Goal: Information Seeking & Learning: Find specific fact

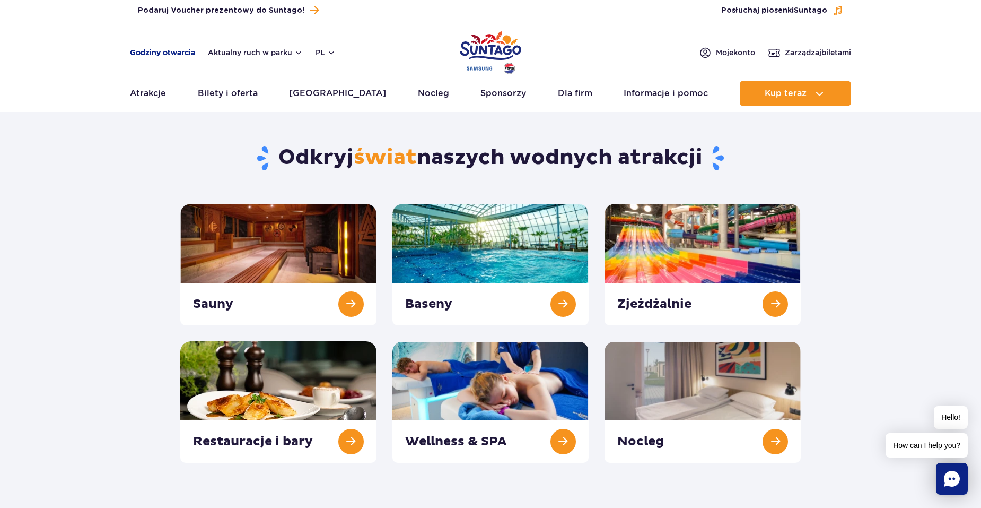
click at [163, 54] on link "Godziny otwarcia" at bounding box center [162, 52] width 65 height 11
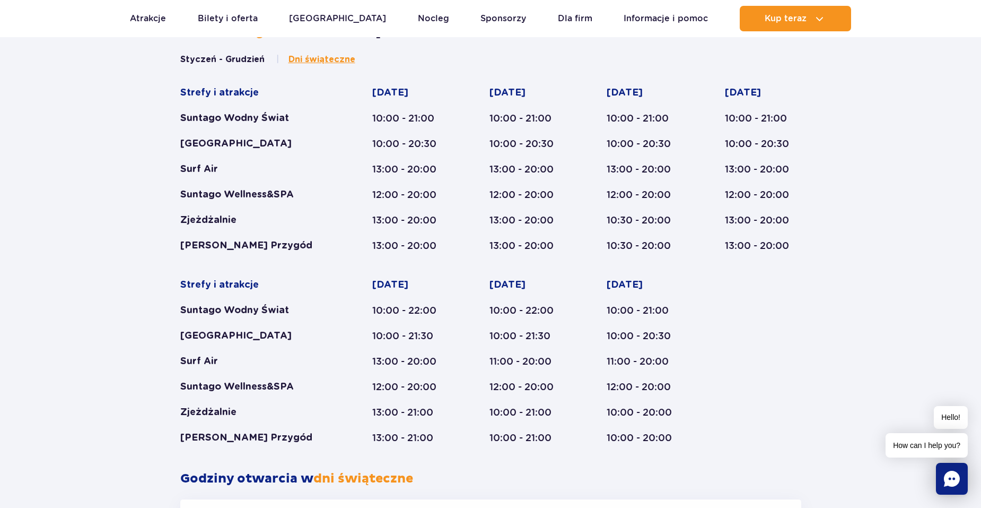
scroll to position [616, 0]
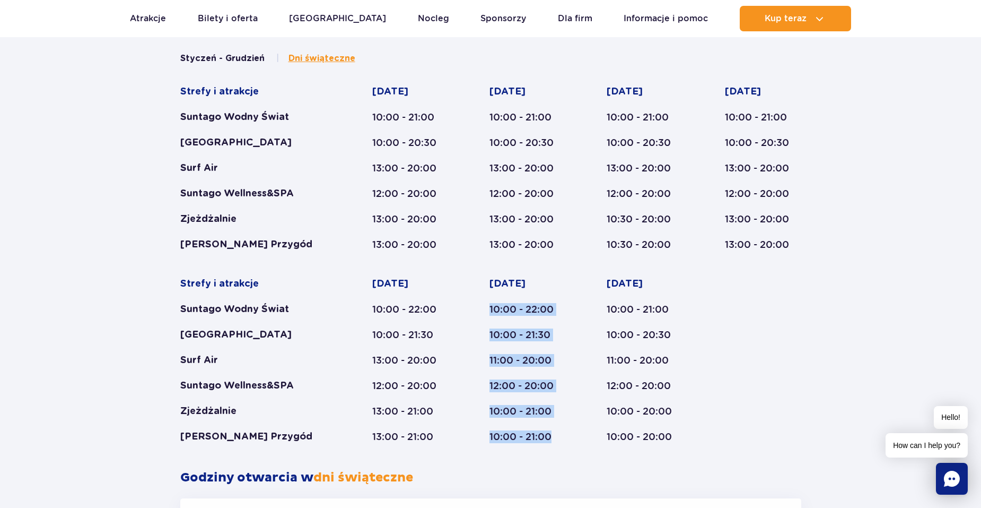
drag, startPoint x: 489, startPoint y: 306, endPoint x: 560, endPoint y: 449, distance: 159.9
click at [560, 449] on div "Styczeń - Grudzień Dni świąteczne Strefy i atrakcje Suntago Wodny Świat Crocodi…" at bounding box center [490, 261] width 637 height 417
drag, startPoint x: 513, startPoint y: 300, endPoint x: 510, endPoint y: 306, distance: 6.9
click at [513, 300] on div "Sobota 10:00 - 22:00 10:00 - 21:30 11:00 - 20:00 12:00 - 20:00 10:00 - 21:00 10…" at bounding box center [528, 360] width 76 height 166
drag, startPoint x: 490, startPoint y: 310, endPoint x: 561, endPoint y: 338, distance: 76.9
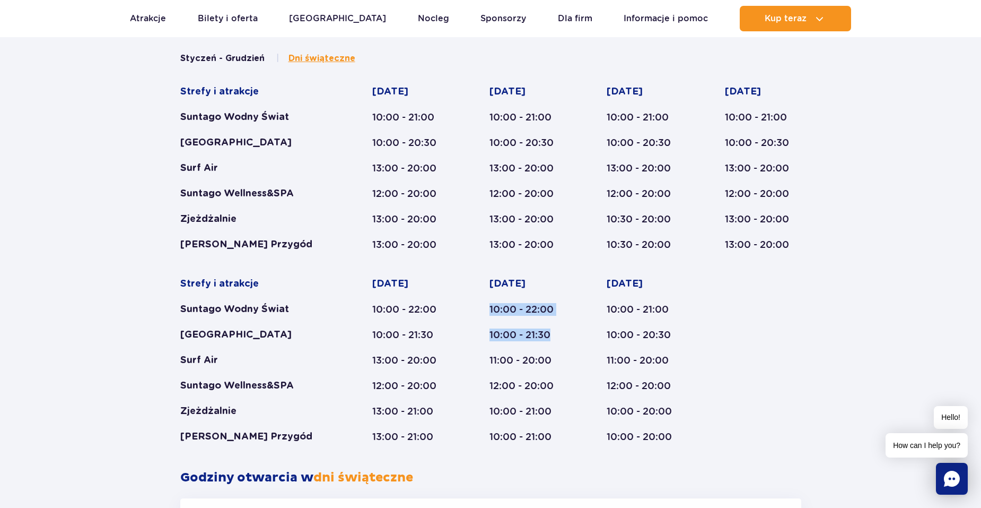
click at [561, 338] on div "Sobota 10:00 - 22:00 10:00 - 21:30 11:00 - 20:00 12:00 - 20:00 10:00 - 21:00 10…" at bounding box center [528, 360] width 76 height 166
drag, startPoint x: 561, startPoint y: 338, endPoint x: 547, endPoint y: 305, distance: 35.9
click at [553, 313] on div "10:00 - 22:00" at bounding box center [528, 309] width 76 height 13
click at [554, 311] on div "10:00 - 22:00" at bounding box center [528, 309] width 76 height 13
drag, startPoint x: 553, startPoint y: 309, endPoint x: 485, endPoint y: 309, distance: 67.4
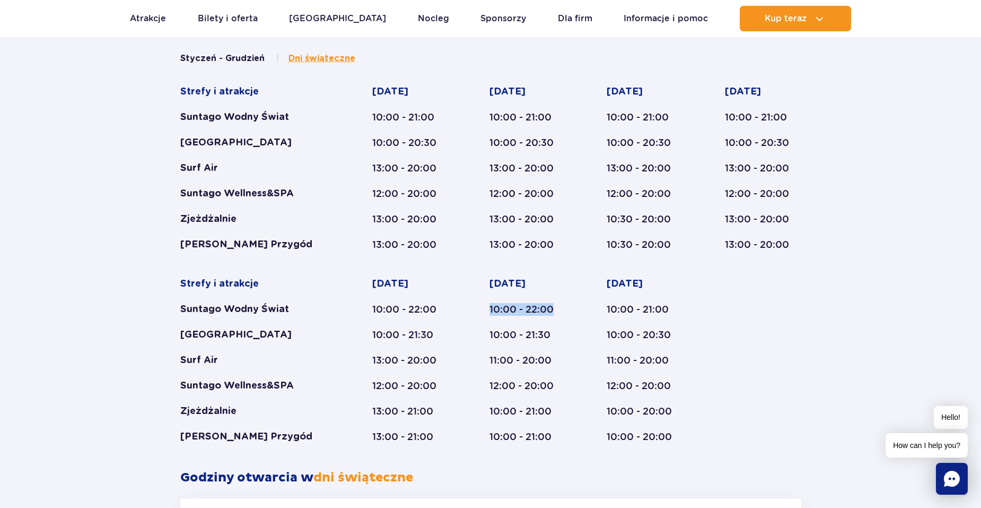
click at [485, 309] on div "Strefy i atrakcje Suntago Wodny Świat Crocodile Island Surf Air Suntago Wellnes…" at bounding box center [490, 264] width 621 height 358
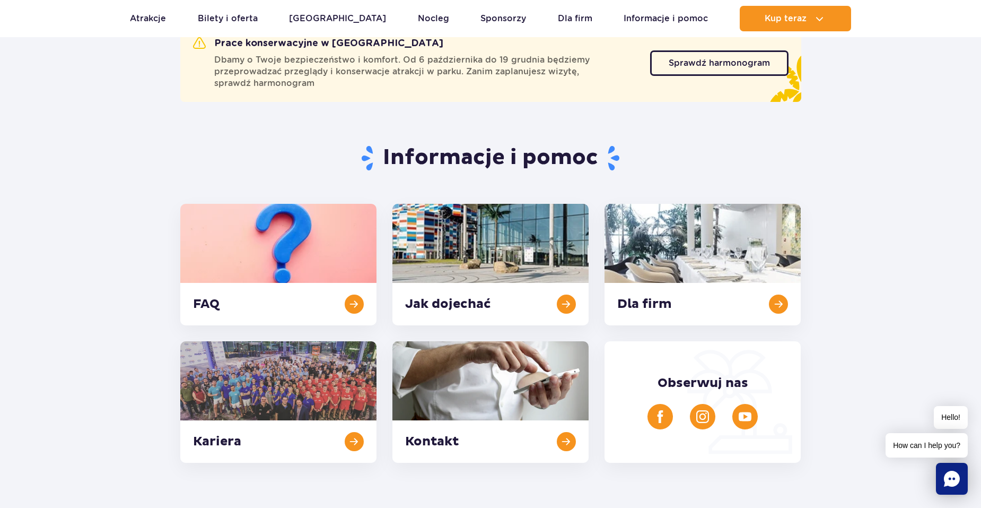
scroll to position [32, 0]
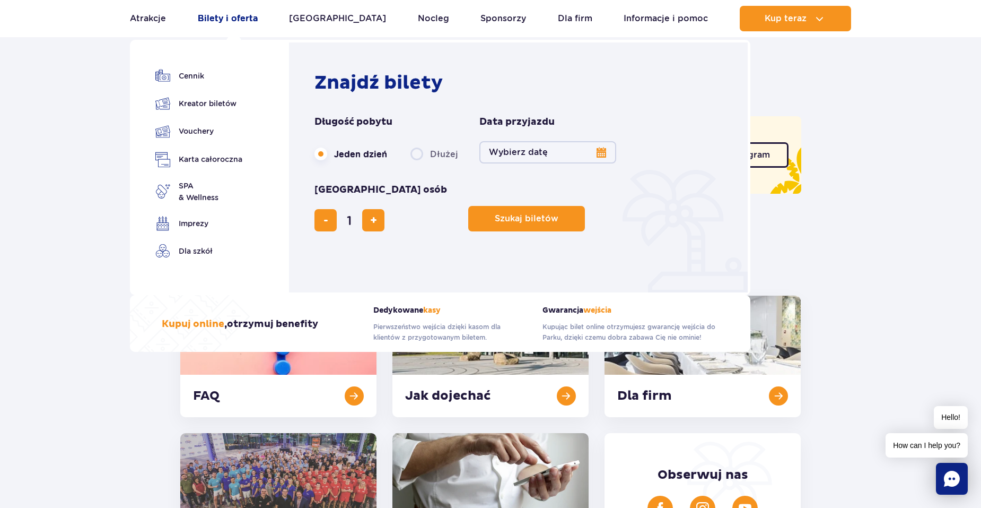
click at [257, 20] on link "Bilety i oferta" at bounding box center [228, 18] width 60 height 25
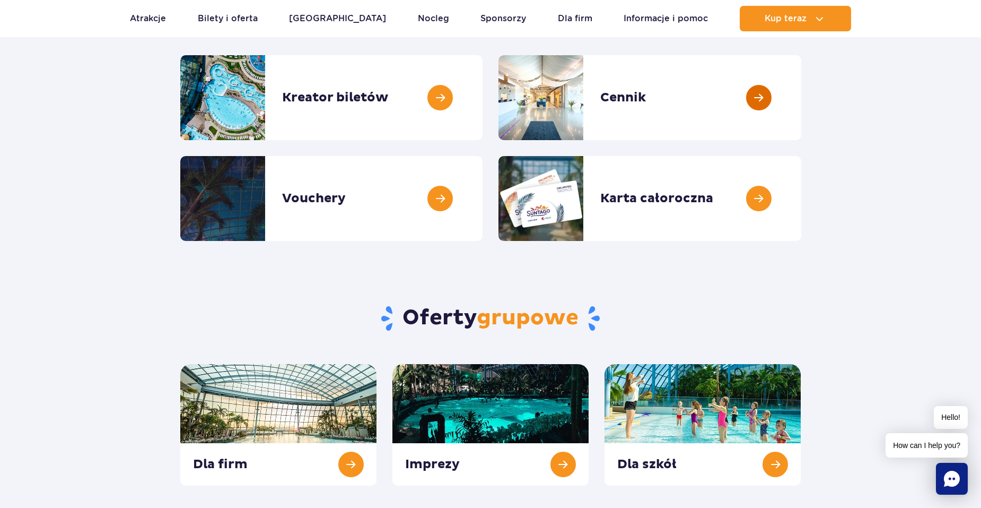
scroll to position [53, 0]
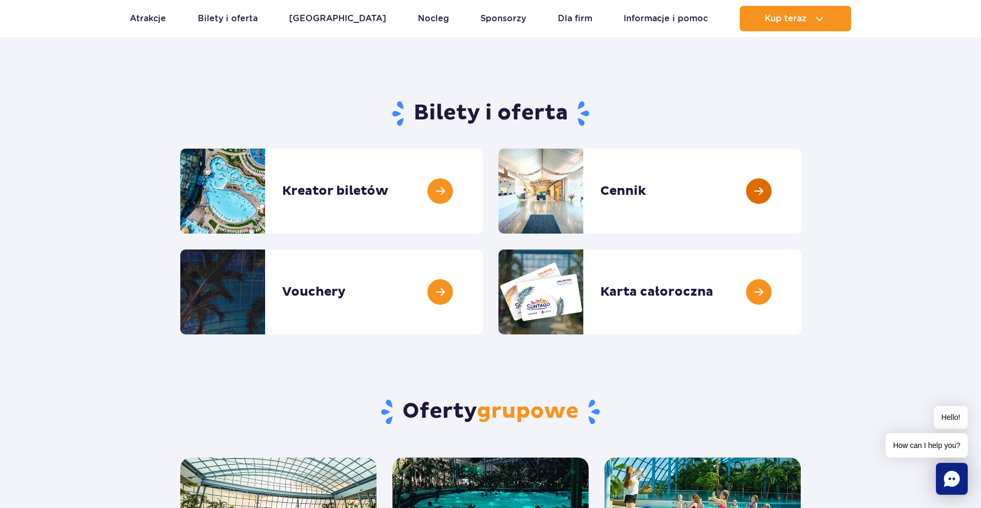
click at [802, 186] on link at bounding box center [802, 191] width 0 height 85
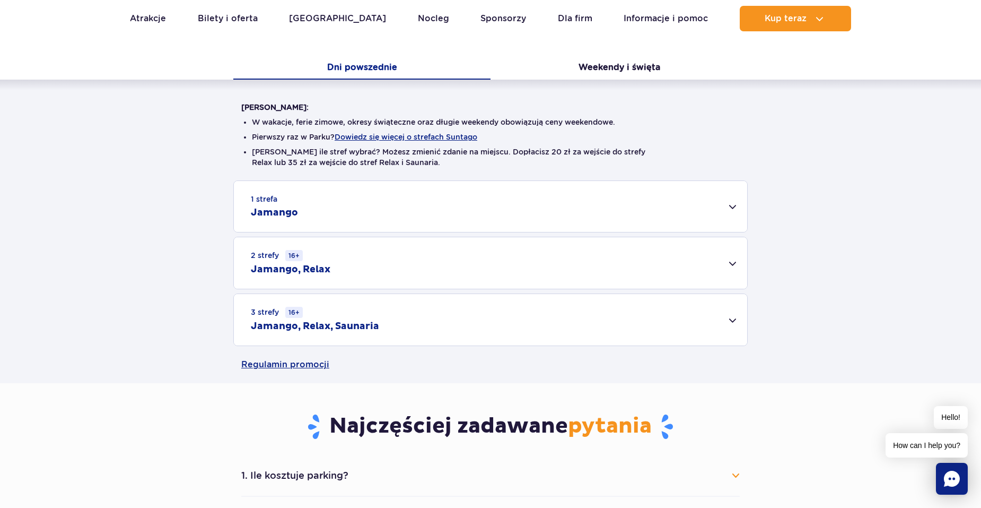
click at [419, 318] on div "3 strefy 16+ Jamango, Relax, Saunaria" at bounding box center [491, 319] width 514 height 51
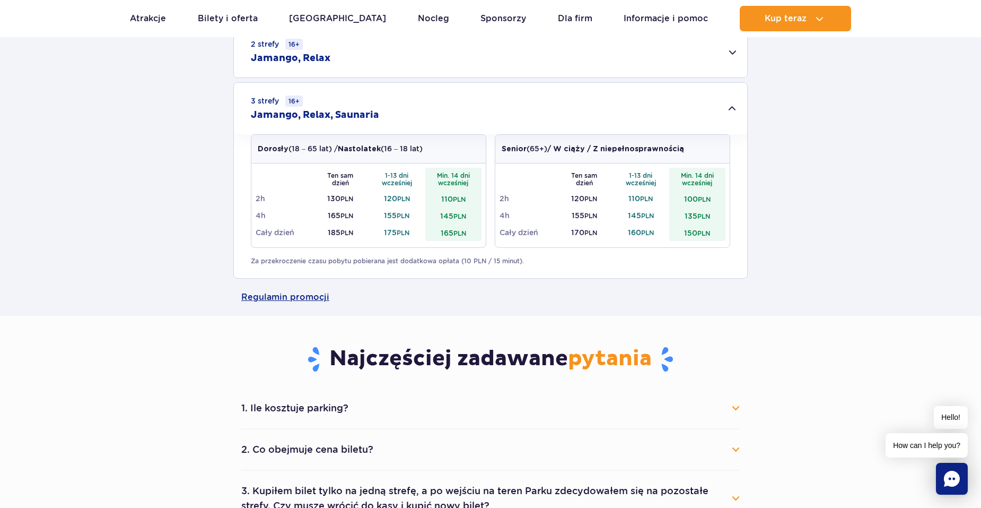
scroll to position [424, 0]
drag, startPoint x: 322, startPoint y: 231, endPoint x: 343, endPoint y: 232, distance: 20.8
click at [343, 232] on td "185 PLN" at bounding box center [340, 231] width 57 height 17
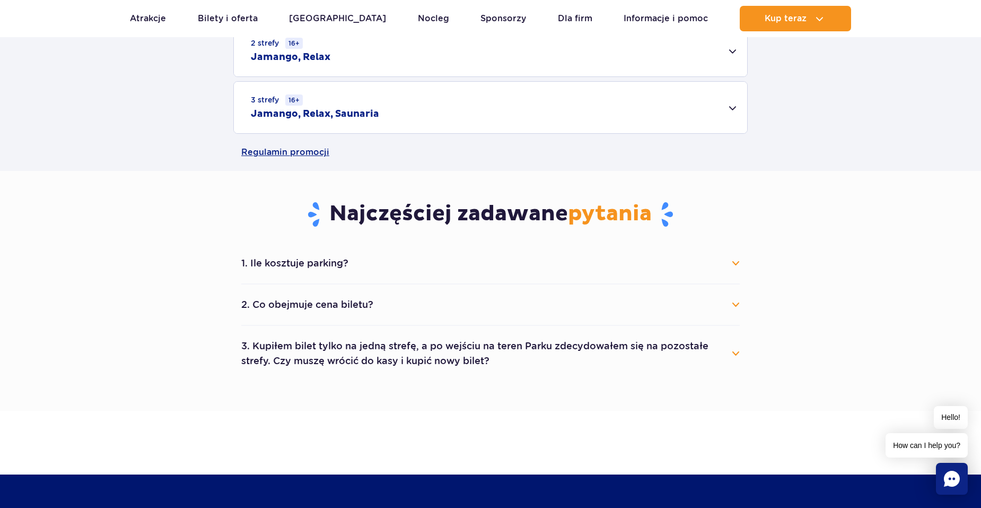
drag, startPoint x: 343, startPoint y: 232, endPoint x: 386, endPoint y: 108, distance: 131.4
click at [386, 108] on div "3 strefy 16+ Jamango, Relax, Saunaria" at bounding box center [491, 107] width 514 height 51
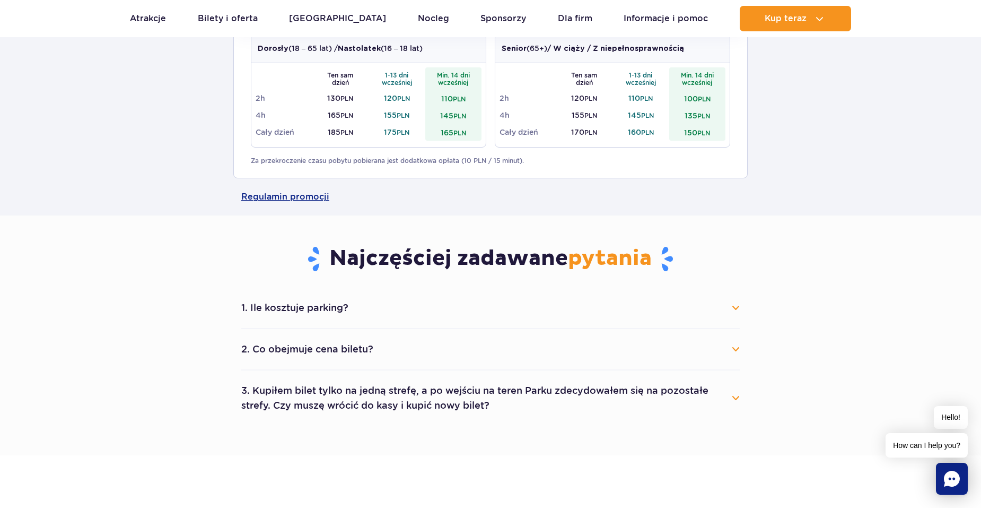
scroll to position [531, 0]
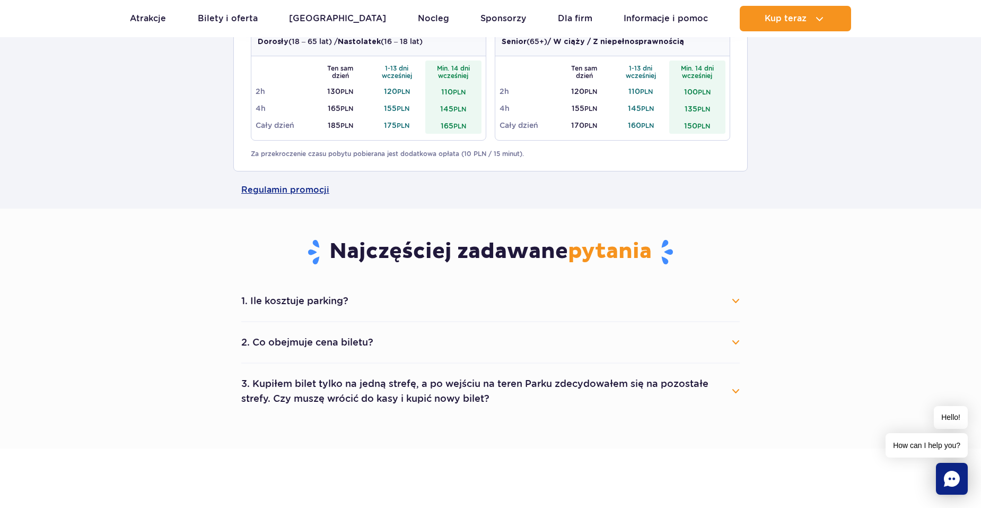
click at [414, 304] on button "1. Ile kosztuje parking?" at bounding box center [490, 300] width 499 height 23
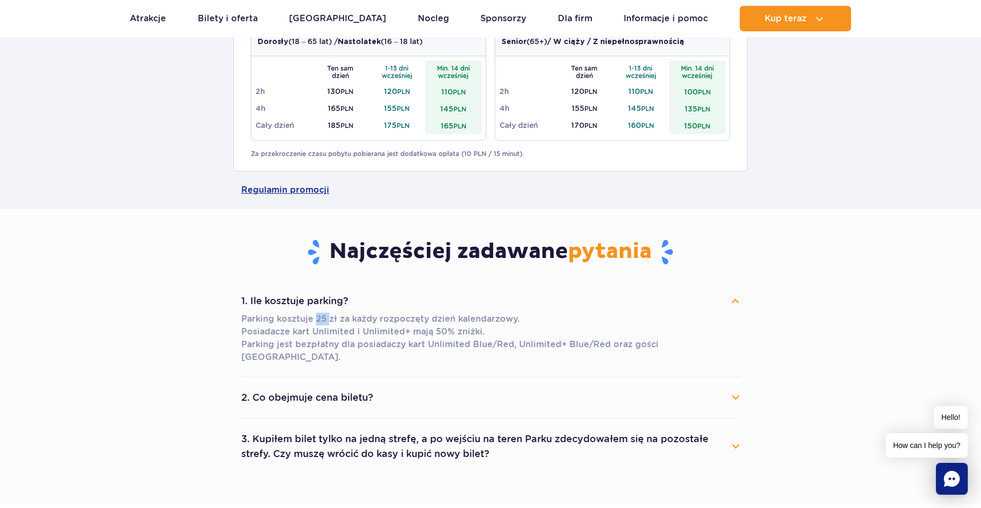
drag, startPoint x: 314, startPoint y: 319, endPoint x: 328, endPoint y: 319, distance: 14.3
click at [328, 319] on p "Parking kosztuje 25 zł za każdy rozpoczęty dzień kalendarzowy. Posiadacze kart …" at bounding box center [490, 337] width 499 height 51
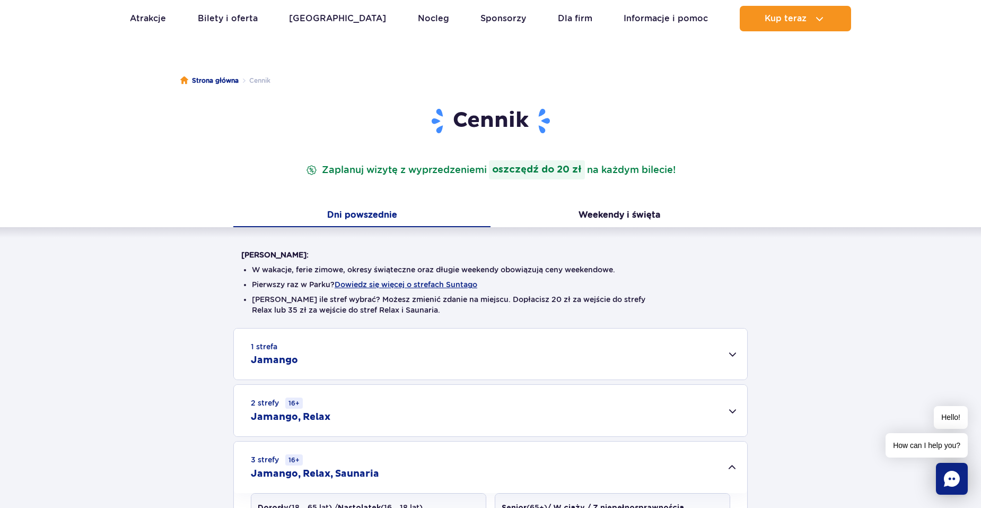
scroll to position [0, 0]
